Goal: Ask a question: Seek information or help from site administrators or community

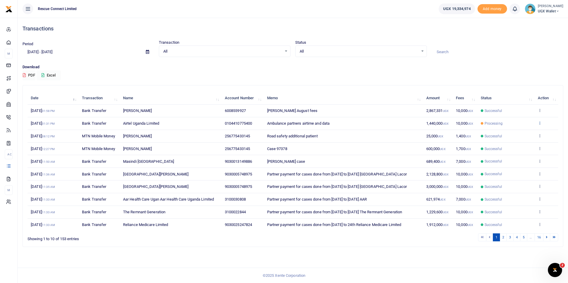
click at [540, 122] on icon at bounding box center [540, 123] width 4 height 4
click at [516, 55] on input at bounding box center [497, 52] width 132 height 10
drag, startPoint x: 556, startPoint y: 268, endPoint x: 558, endPoint y: 265, distance: 3.8
click at [556, 267] on icon "Open Intercom Messenger" at bounding box center [554, 270] width 10 height 10
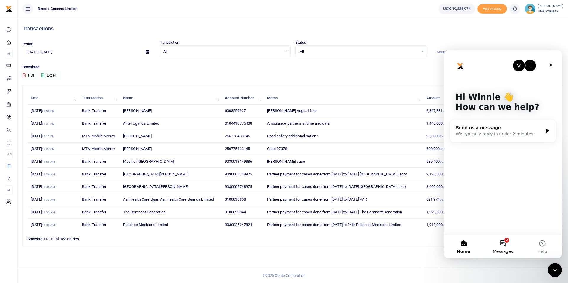
click at [507, 245] on button "2 Messages" at bounding box center [502, 247] width 39 height 24
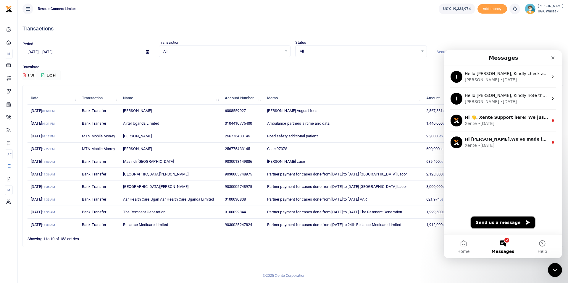
click at [496, 222] on button "Send us a message" at bounding box center [503, 223] width 64 height 12
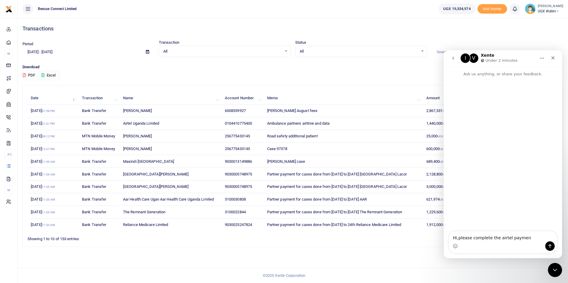
type textarea "Hi,please complete the airtel payment"
